Goal: Task Accomplishment & Management: Use online tool/utility

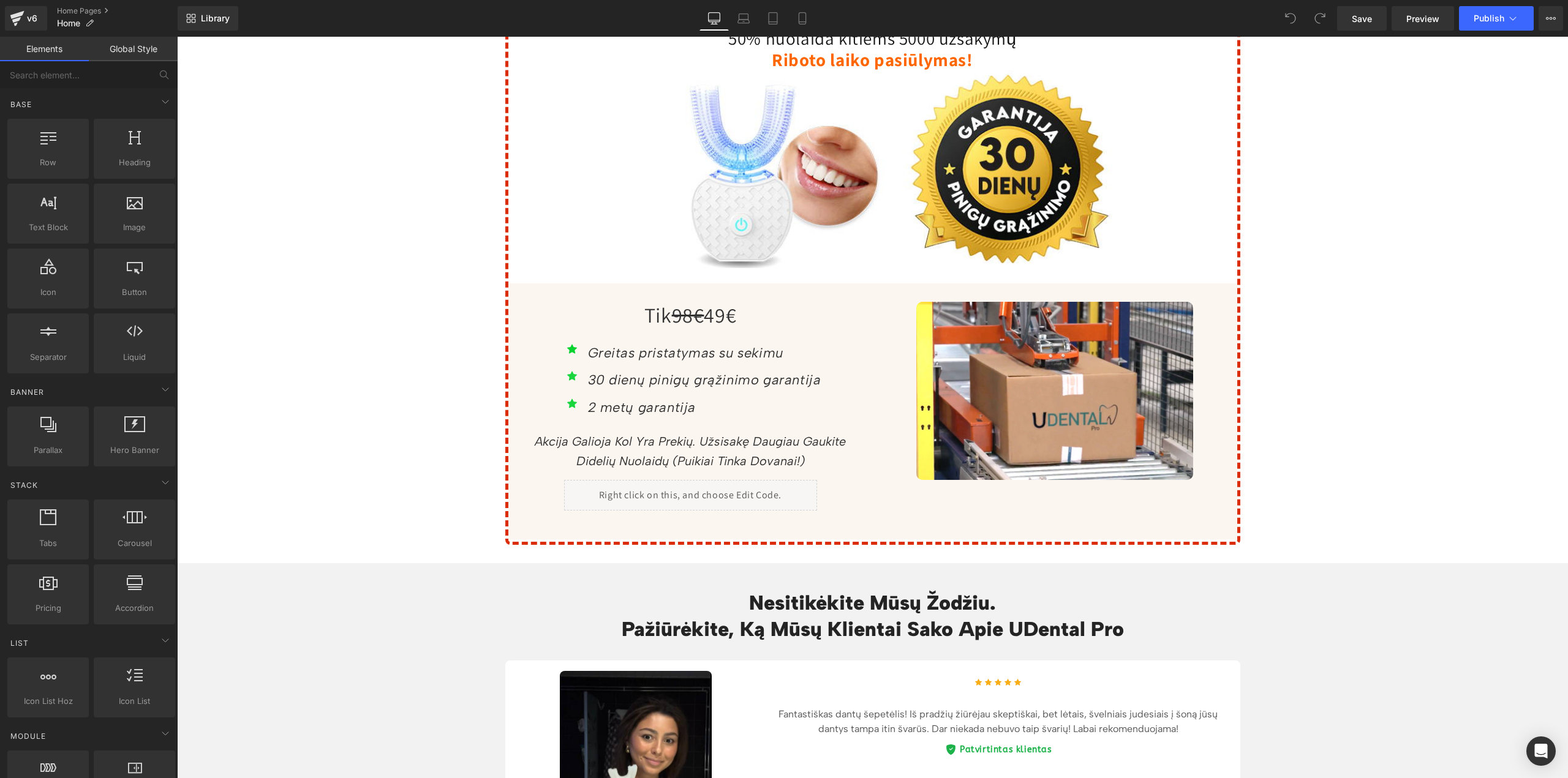
scroll to position [4408, 0]
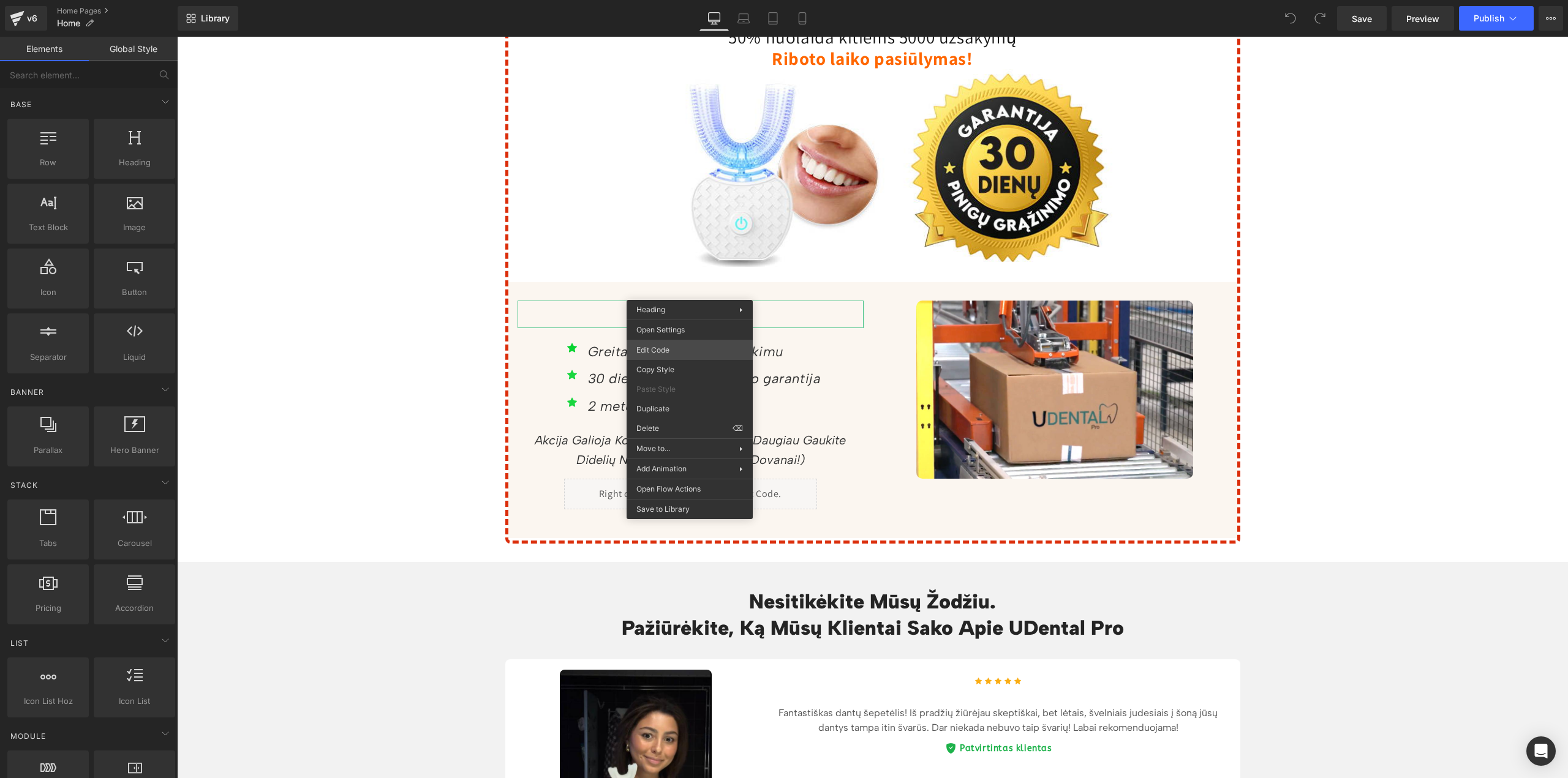
click at [675, 0] on div "You are previewing how the will restyle your page. You can not edit Elements in…" at bounding box center [784, 0] width 1568 height 0
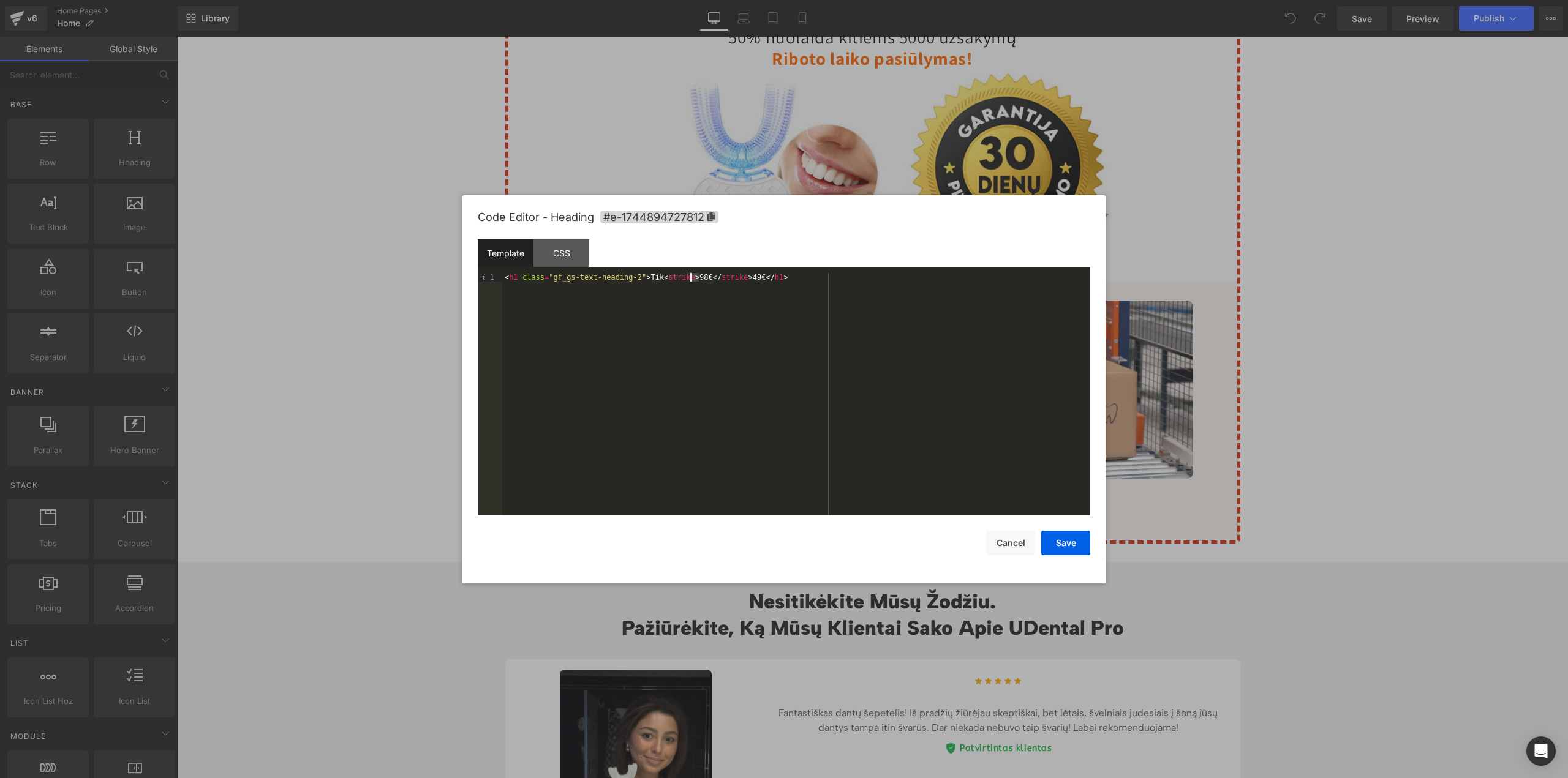
drag, startPoint x: 698, startPoint y: 276, endPoint x: 691, endPoint y: 277, distance: 7.1
click at [691, 277] on div "< h1 class = "gf_gs-text-heading-2" > Tik < strike > 98€ </ strike > 49€ </ h1 >" at bounding box center [796, 403] width 588 height 261
click at [759, 276] on div "< h1 class = "gf_gs-text-heading-2" > Tik < strike > 79,90€ </ strike > 49€ </ …" at bounding box center [796, 403] width 588 height 261
click at [1072, 544] on button "Save" at bounding box center [1066, 543] width 49 height 24
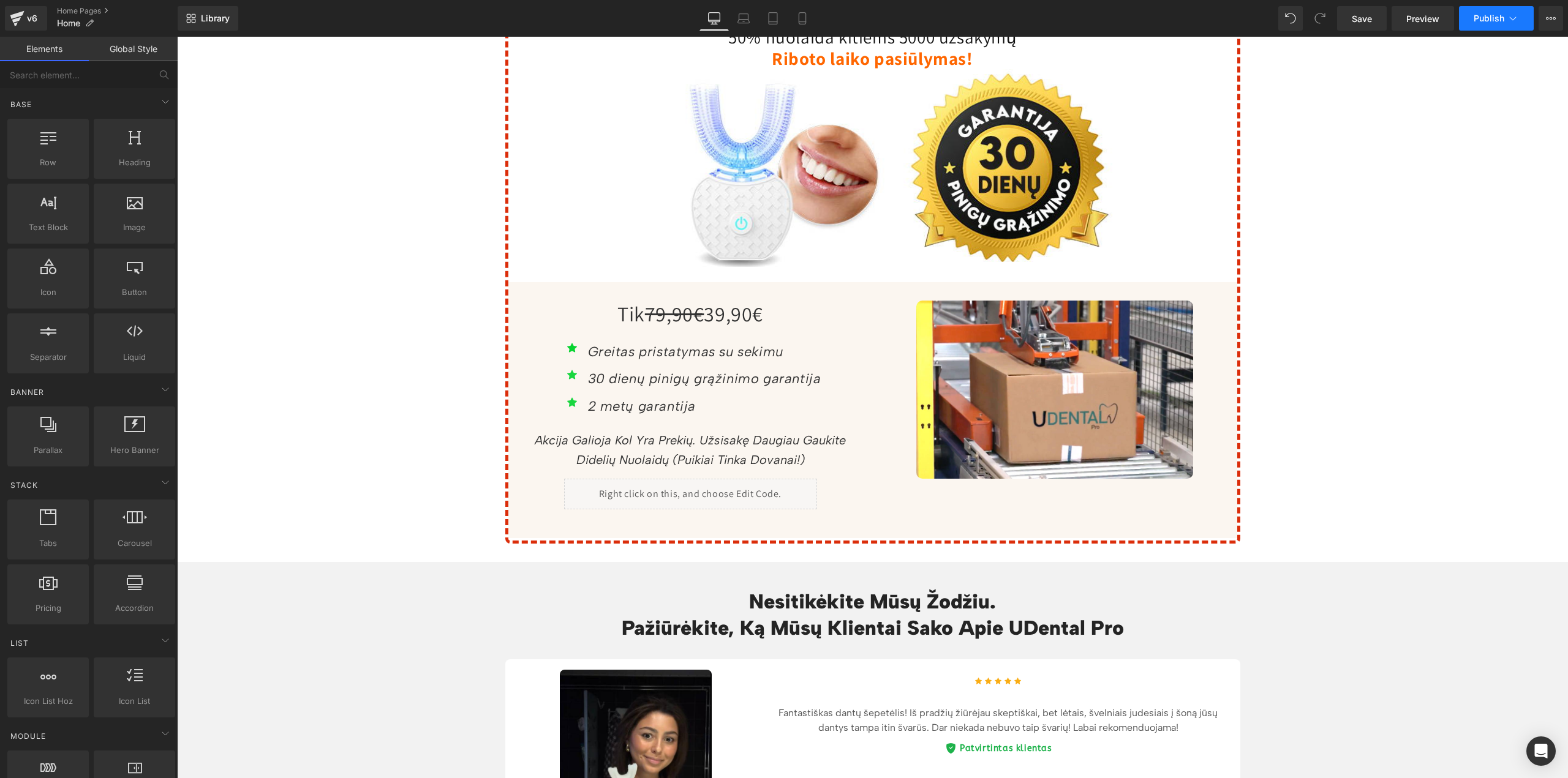
click at [1488, 26] on button "Publish" at bounding box center [1497, 19] width 75 height 24
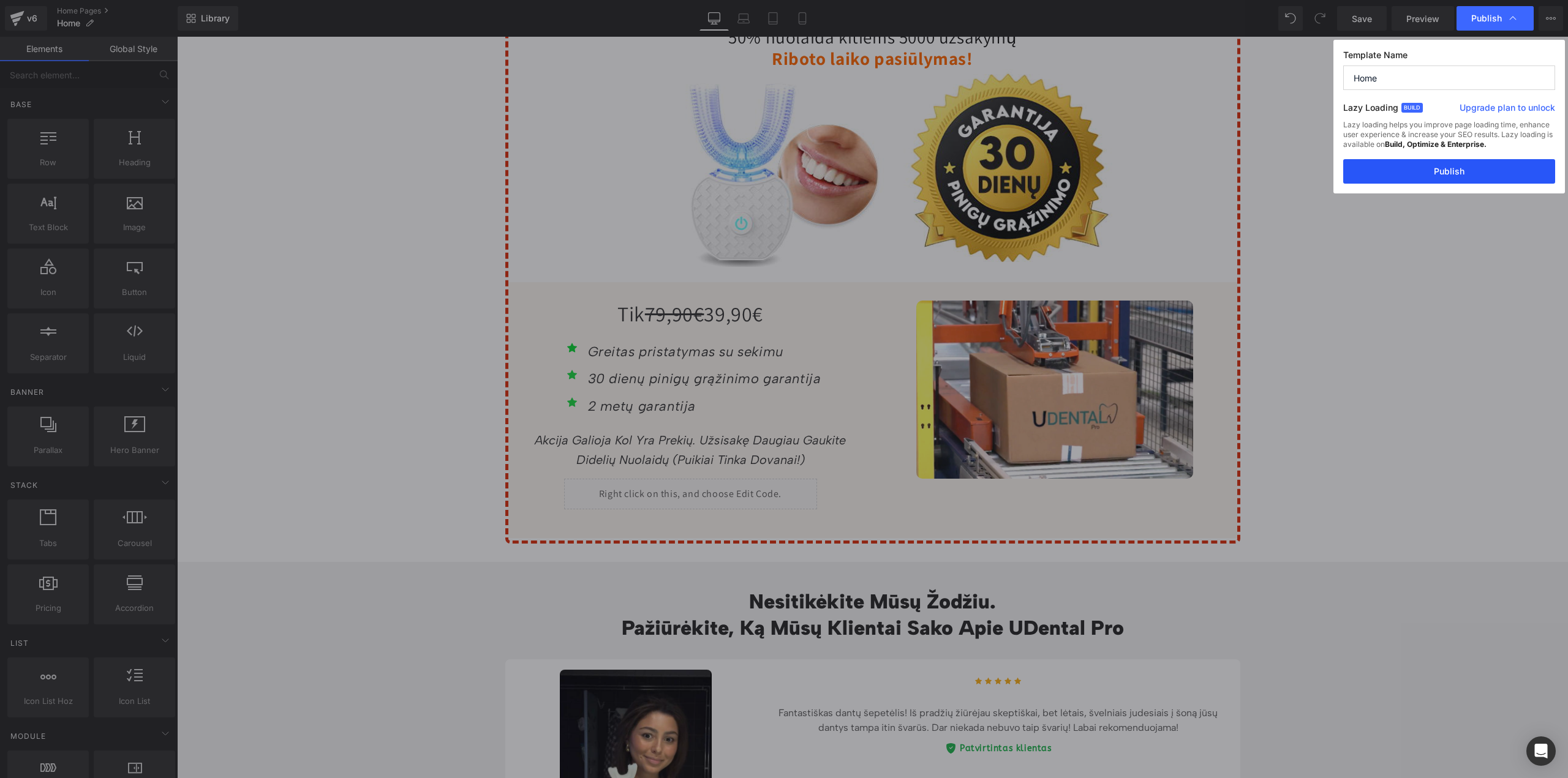
click at [1448, 172] on button "Publish" at bounding box center [1449, 171] width 212 height 24
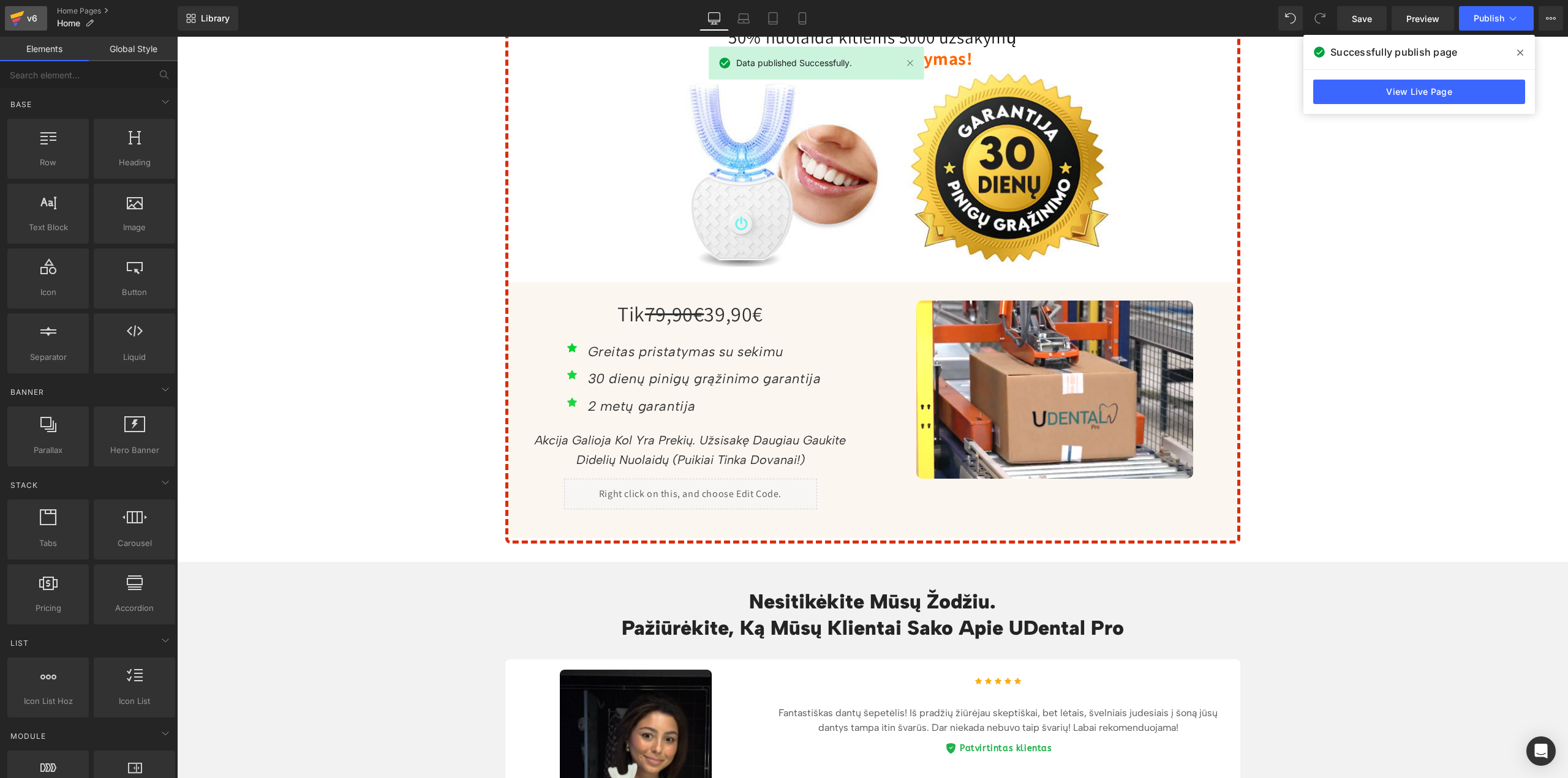
click at [25, 21] on div "v6" at bounding box center [32, 18] width 15 height 16
